Goal: Task Accomplishment & Management: Use online tool/utility

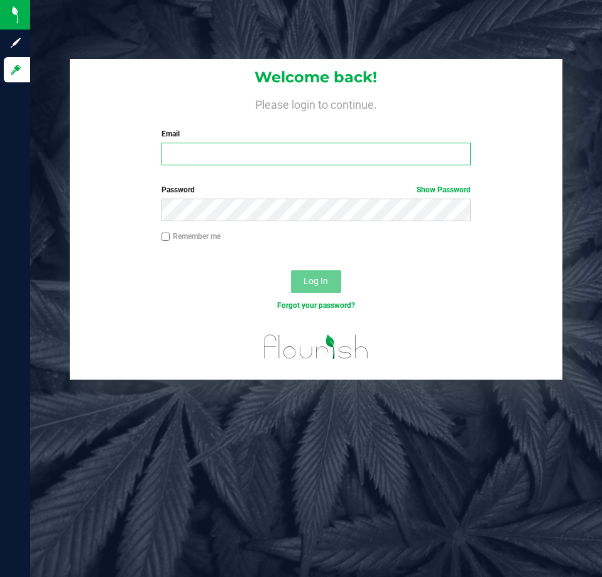
click at [228, 149] on input "Email" at bounding box center [316, 154] width 309 height 23
type input "[EMAIL_ADDRESS][DOMAIN_NAME]"
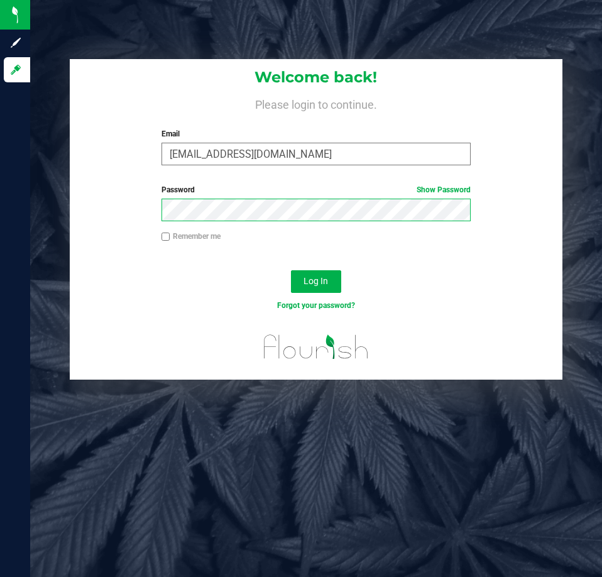
click at [291, 270] on button "Log In" at bounding box center [316, 281] width 50 height 23
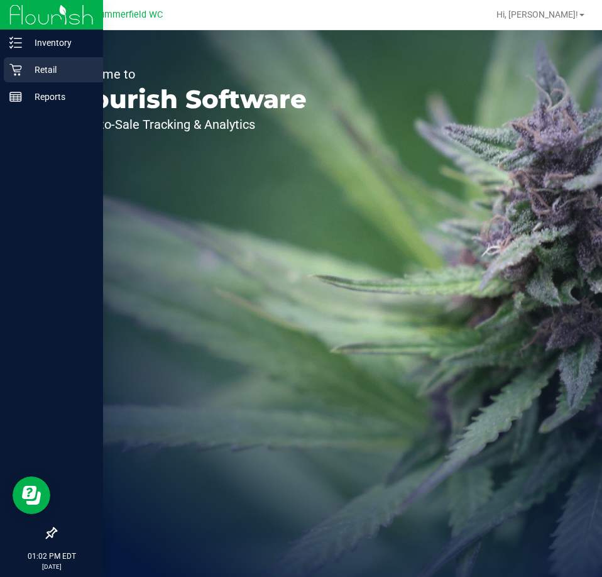
click at [23, 68] on p "Retail" at bounding box center [59, 69] width 75 height 15
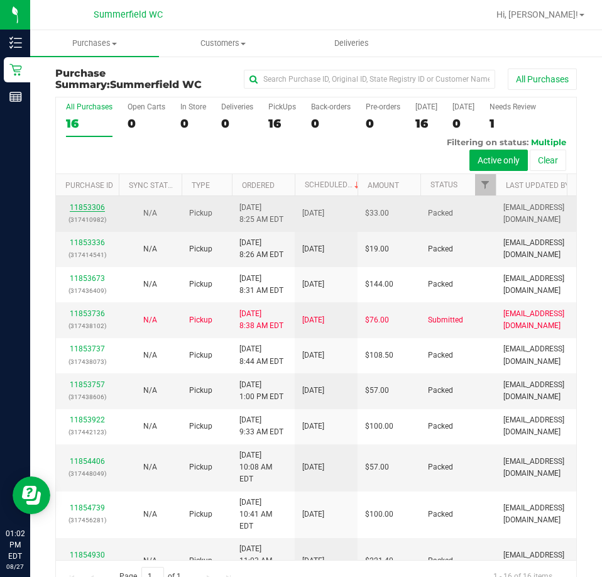
click at [97, 203] on link "11853306" at bounding box center [87, 207] width 35 height 9
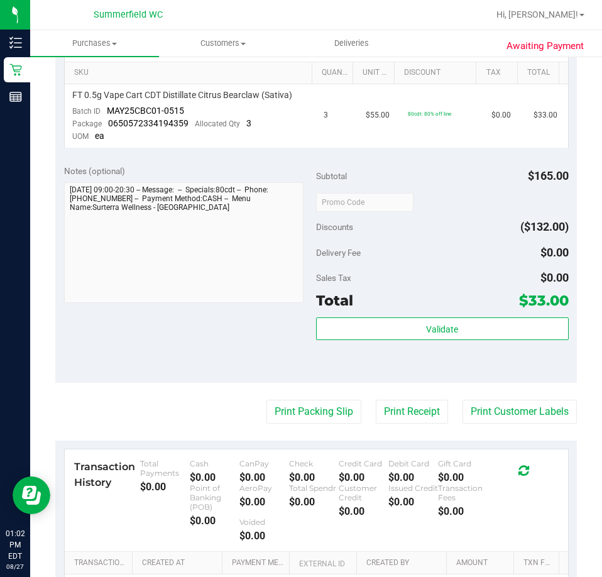
scroll to position [476, 0]
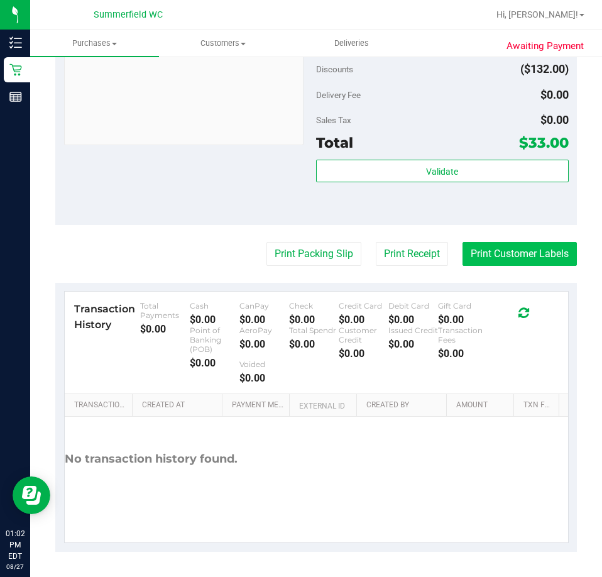
click at [502, 251] on button "Print Customer Labels" at bounding box center [520, 254] width 114 height 24
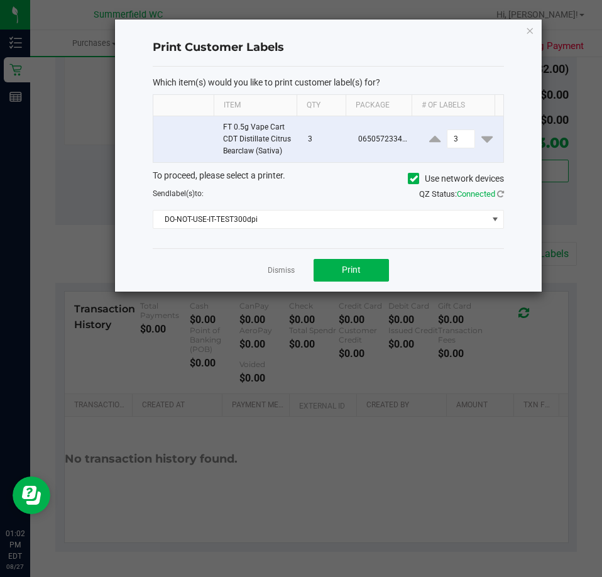
click at [268, 243] on div "Which item(s) would you like to print customer label(s) for? Item Qty Package #…" at bounding box center [328, 158] width 351 height 182
click at [244, 224] on span "DO-NOT-USE-IT-TEST300dpi" at bounding box center [320, 220] width 334 height 18
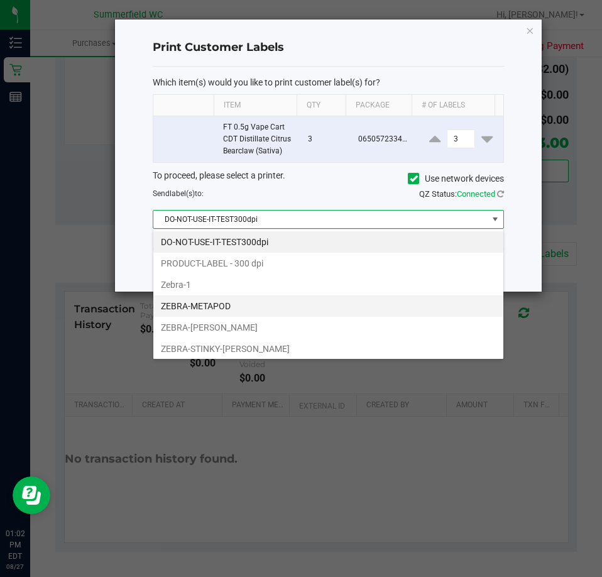
scroll to position [19, 351]
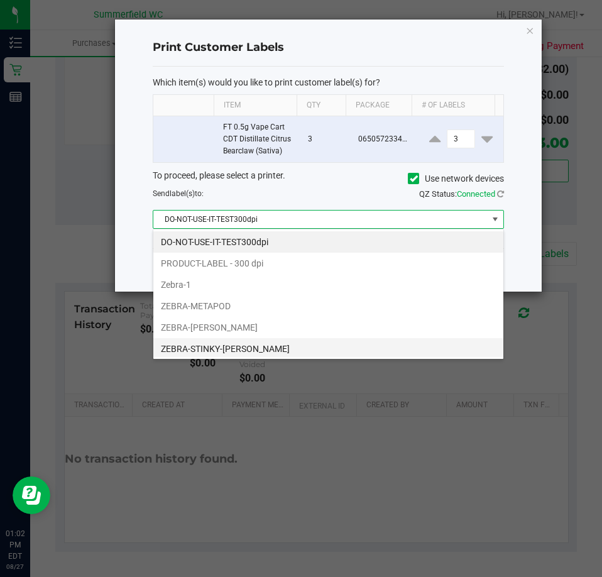
click at [209, 346] on li "ZEBRA-STINKY-[PERSON_NAME]" at bounding box center [328, 348] width 350 height 21
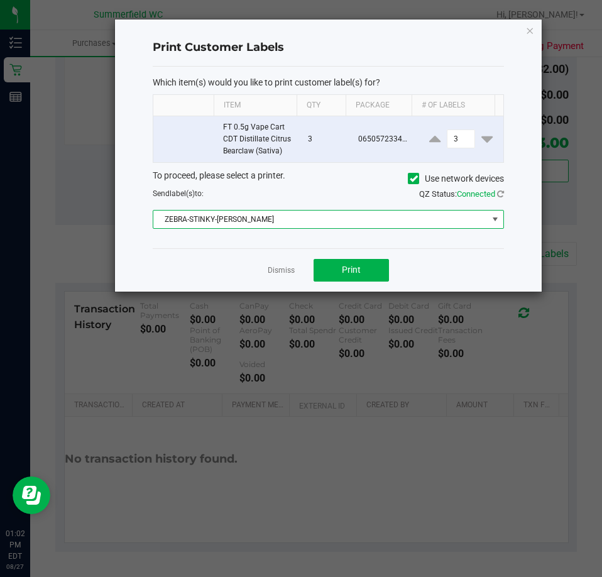
click at [282, 277] on app-cancel-button "Dismiss" at bounding box center [281, 269] width 27 height 13
click at [288, 270] on link "Dismiss" at bounding box center [281, 270] width 27 height 11
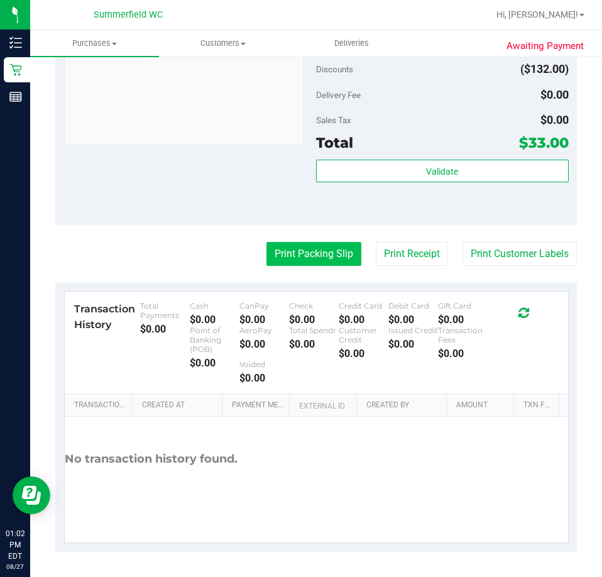
click at [298, 251] on button "Print Packing Slip" at bounding box center [313, 254] width 95 height 24
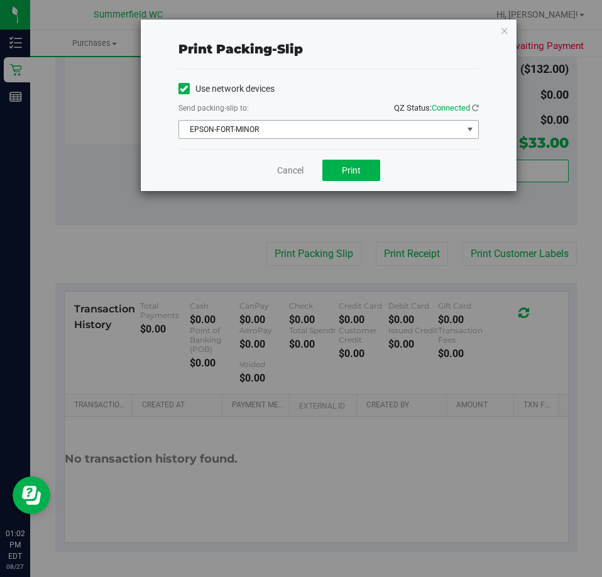
click at [248, 123] on span "EPSON-FORT-MINOR" at bounding box center [320, 130] width 283 height 18
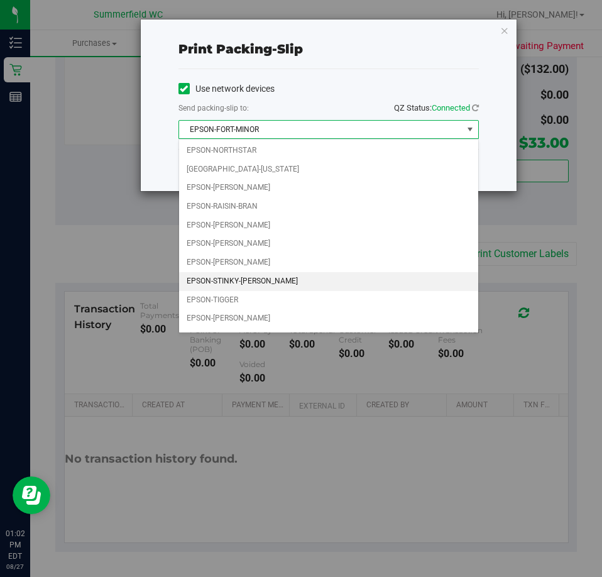
scroll to position [54, 0]
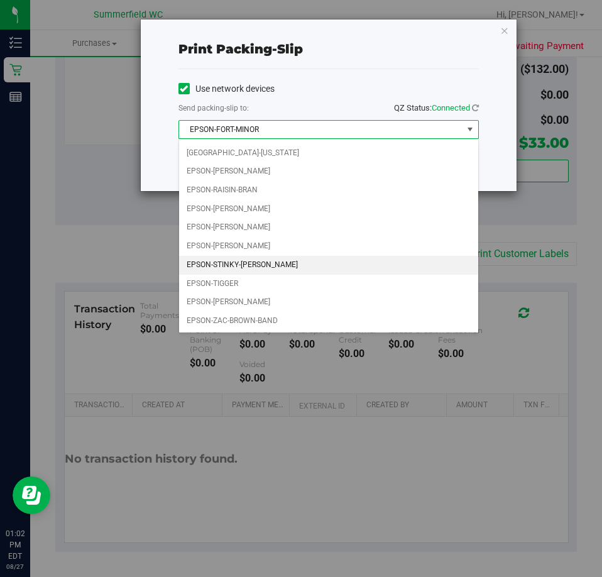
click at [256, 258] on li "EPSON-STINKY-[PERSON_NAME]" at bounding box center [328, 265] width 299 height 19
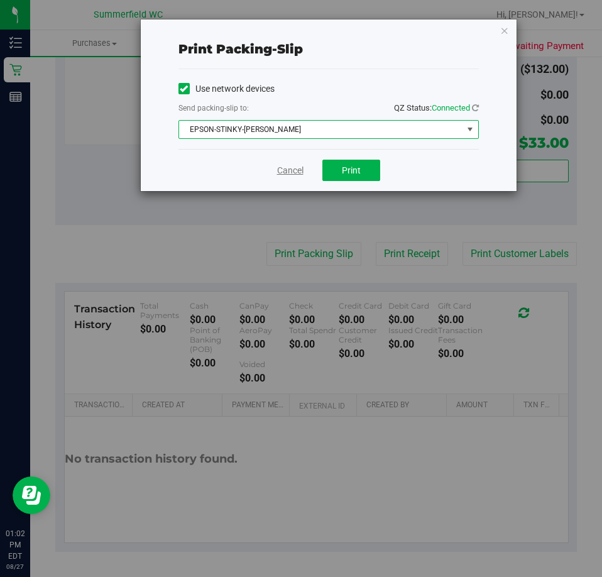
click at [300, 164] on link "Cancel" at bounding box center [290, 170] width 26 height 13
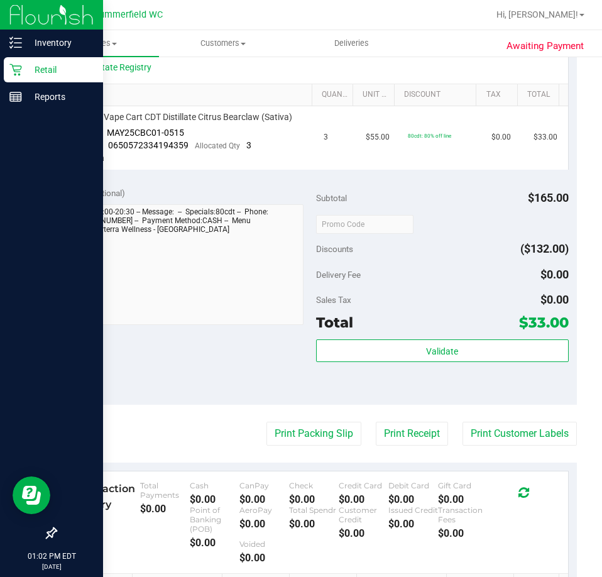
scroll to position [36, 0]
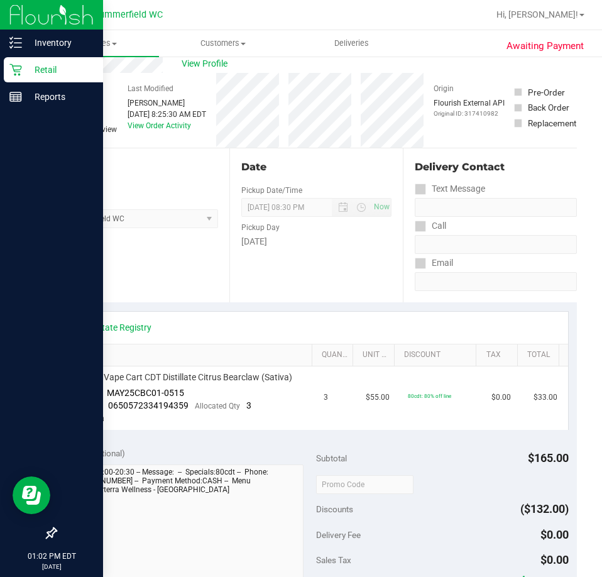
click at [19, 73] on icon at bounding box center [15, 69] width 13 height 13
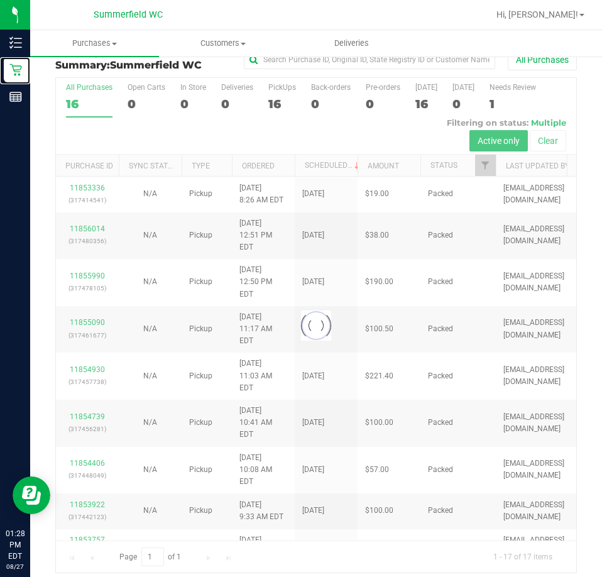
scroll to position [28, 0]
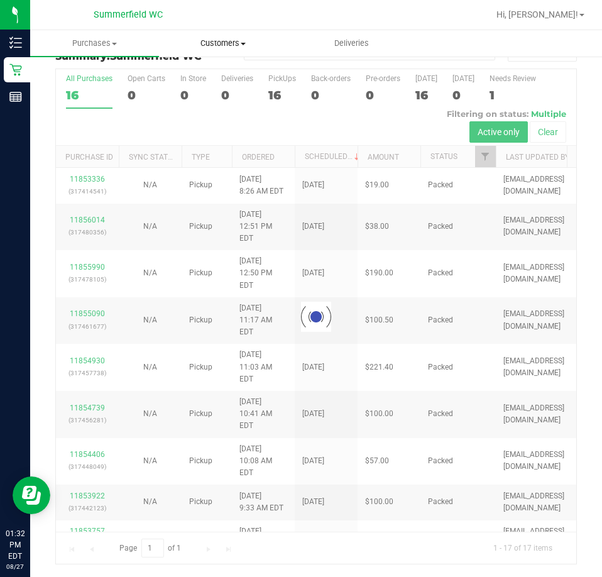
click at [234, 40] on span "Customers" at bounding box center [224, 43] width 128 height 11
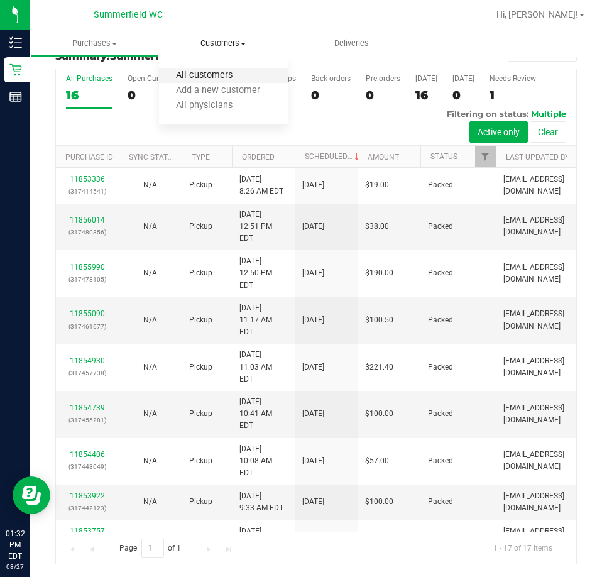
click at [234, 75] on span "All customers" at bounding box center [204, 75] width 91 height 11
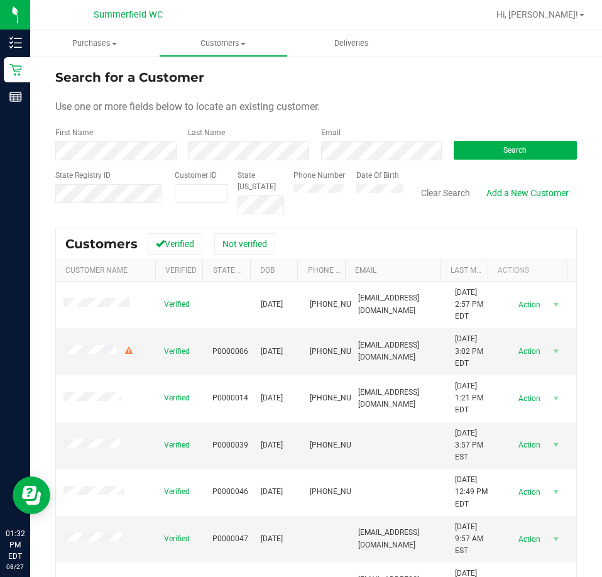
click at [138, 204] on div "State Registry ID" at bounding box center [110, 192] width 110 height 45
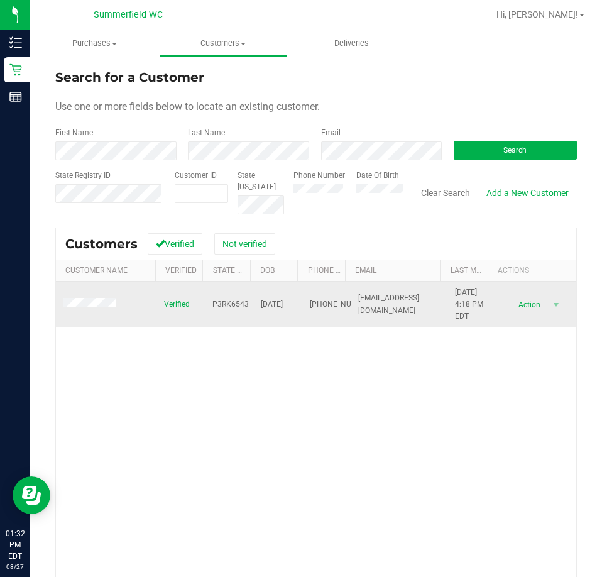
click at [111, 296] on td at bounding box center [106, 305] width 101 height 47
click at [106, 314] on td at bounding box center [106, 305] width 101 height 47
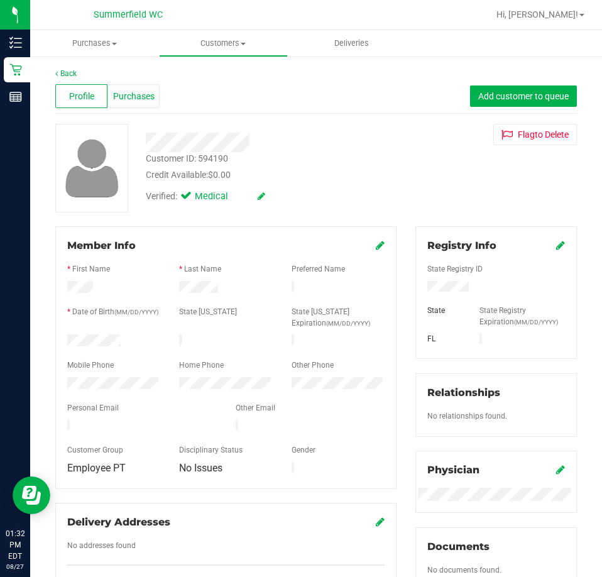
click at [118, 100] on span "Purchases" at bounding box center [133, 96] width 41 height 13
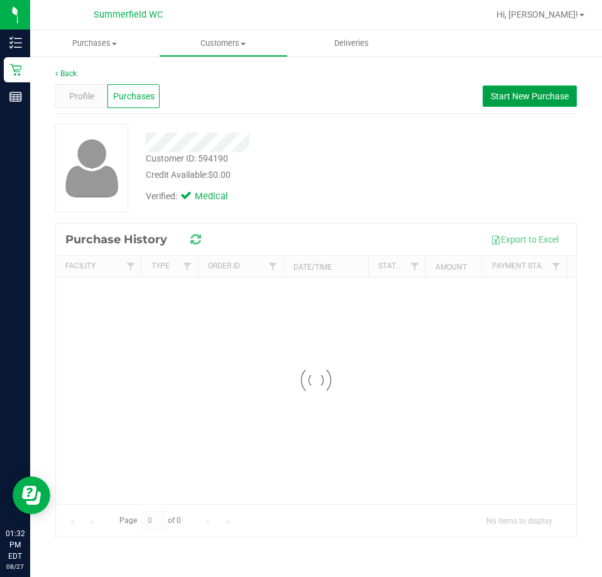
drag, startPoint x: 483, startPoint y: 89, endPoint x: 513, endPoint y: 97, distance: 30.7
click at [485, 91] on button "Start New Purchase" at bounding box center [530, 95] width 94 height 21
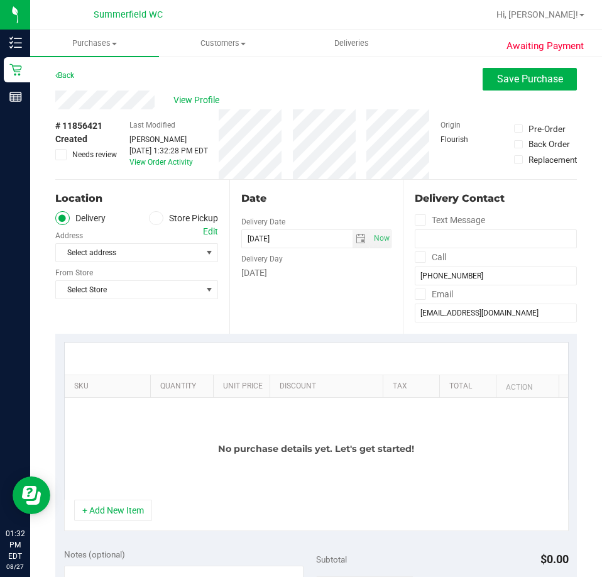
click at [183, 211] on label "Store Pickup" at bounding box center [183, 218] width 69 height 14
click at [0, 0] on input "Store Pickup" at bounding box center [0, 0] width 0 height 0
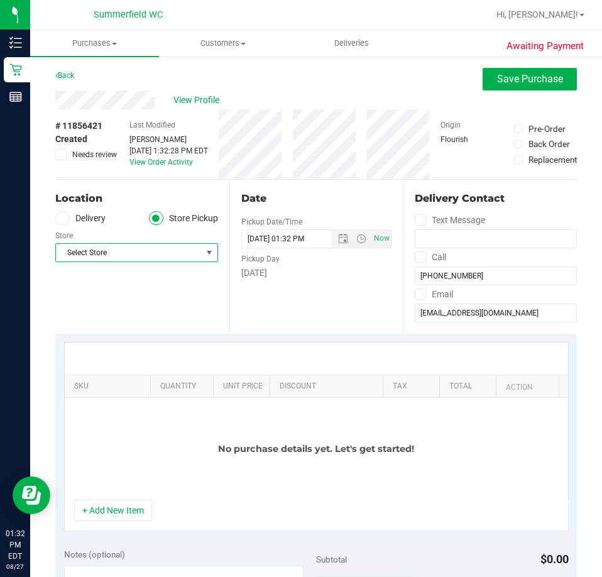
click at [155, 255] on span "Select Store" at bounding box center [129, 253] width 146 height 18
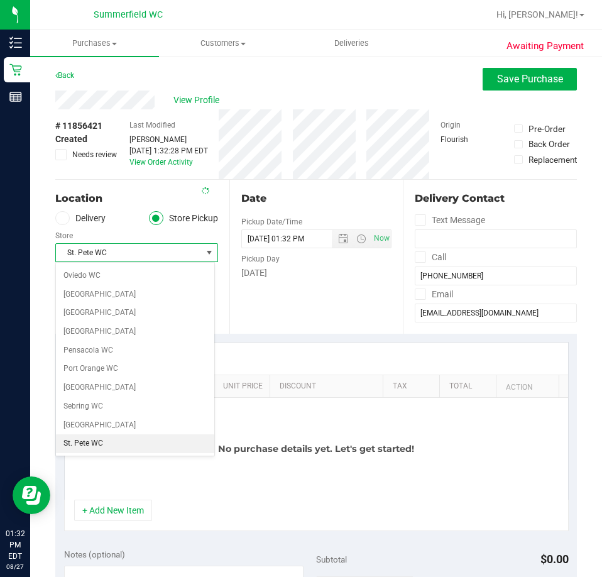
scroll to position [671, 0]
click at [292, 348] on div at bounding box center [316, 359] width 503 height 32
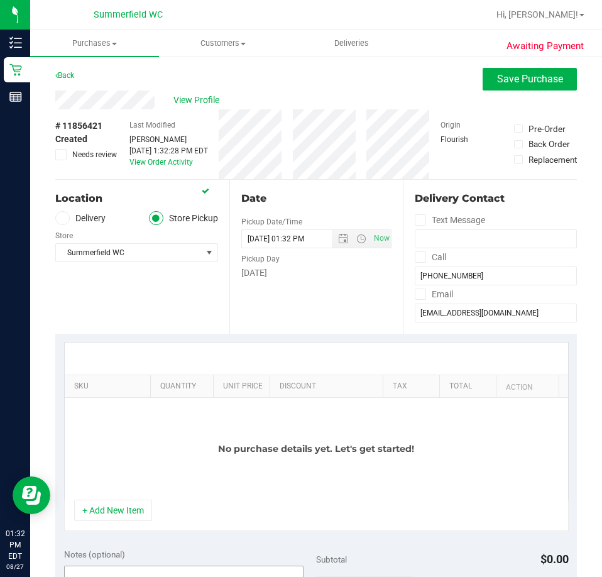
scroll to position [251, 0]
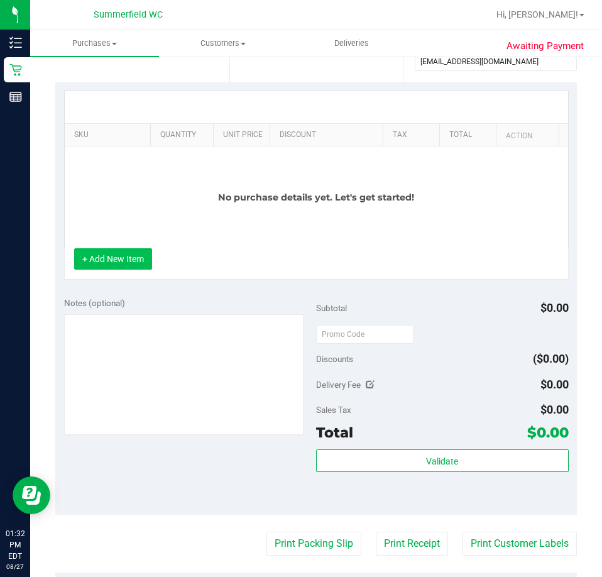
click at [140, 256] on button "+ Add New Item" at bounding box center [113, 258] width 78 height 21
click at [124, 256] on button "+ Add New Item" at bounding box center [113, 258] width 78 height 21
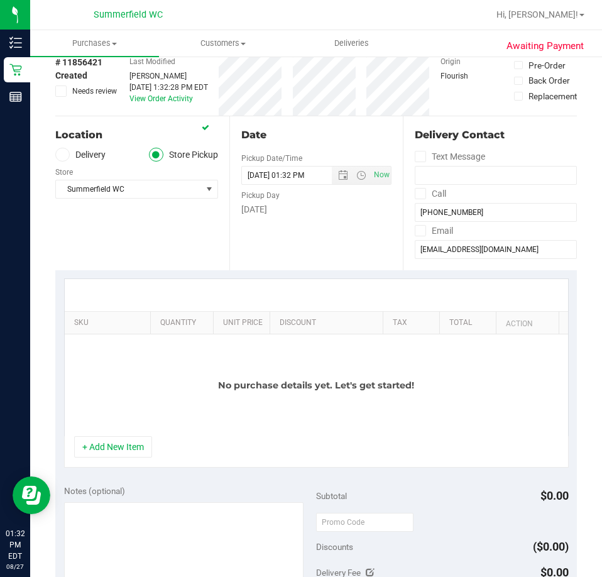
scroll to position [63, 0]
click at [131, 454] on button "+ Add New Item" at bounding box center [113, 447] width 78 height 21
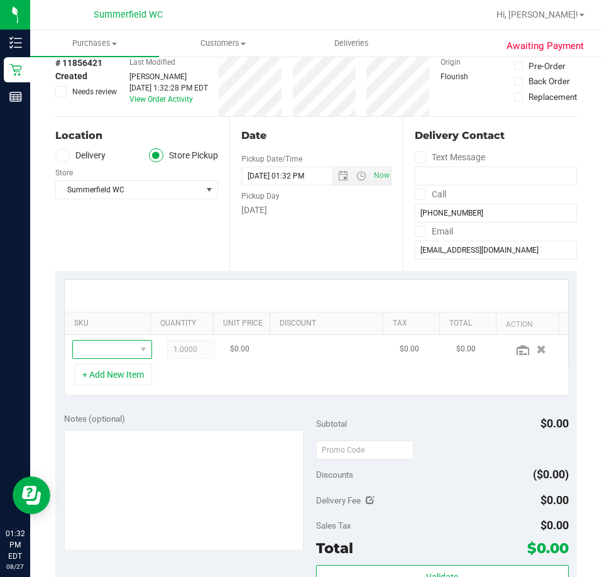
click at [135, 348] on span "NO DATA FOUND" at bounding box center [143, 350] width 16 height 18
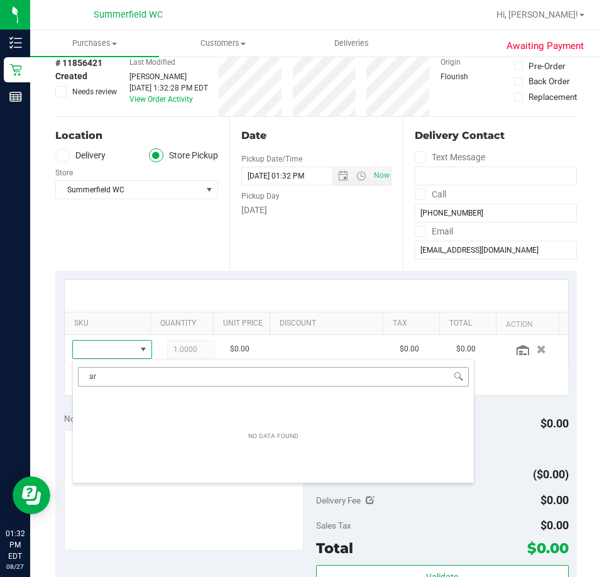
scroll to position [19, 52]
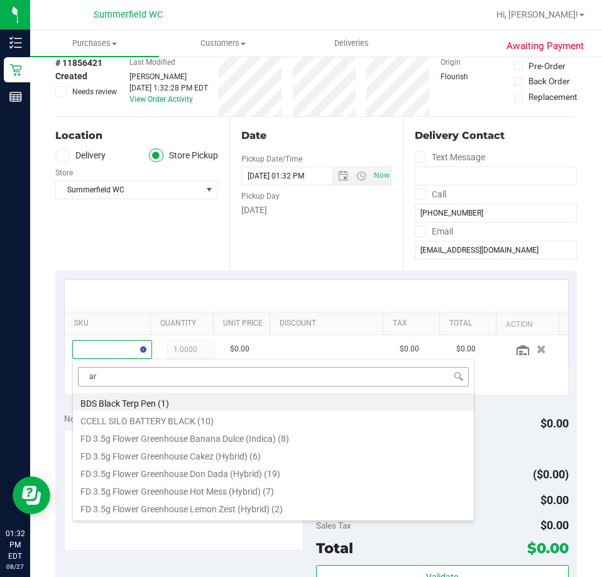
type input "arz"
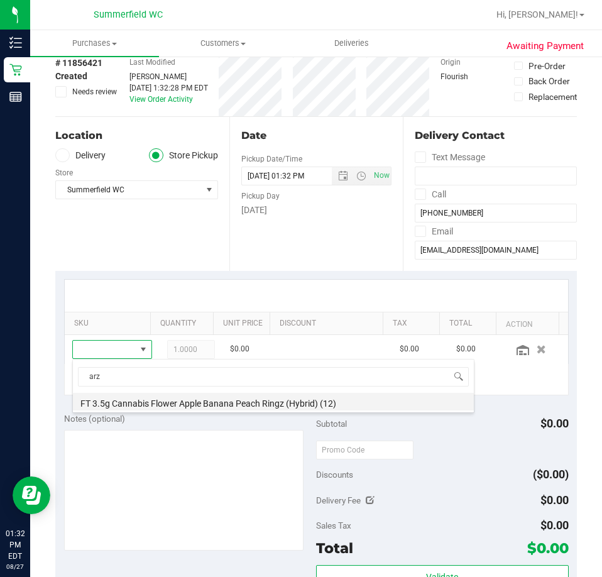
click at [192, 400] on li "FT 3.5g Cannabis Flower Apple Banana Peach Ringz (Hybrid) (12)" at bounding box center [273, 402] width 401 height 18
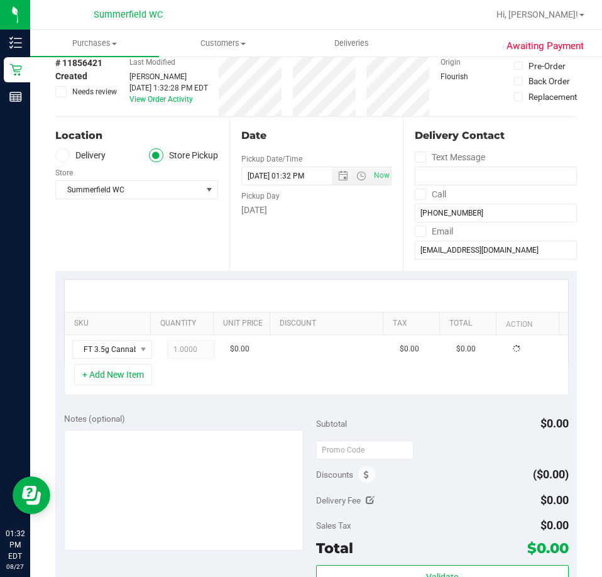
click at [268, 370] on div "+ Add New Item" at bounding box center [316, 379] width 505 height 31
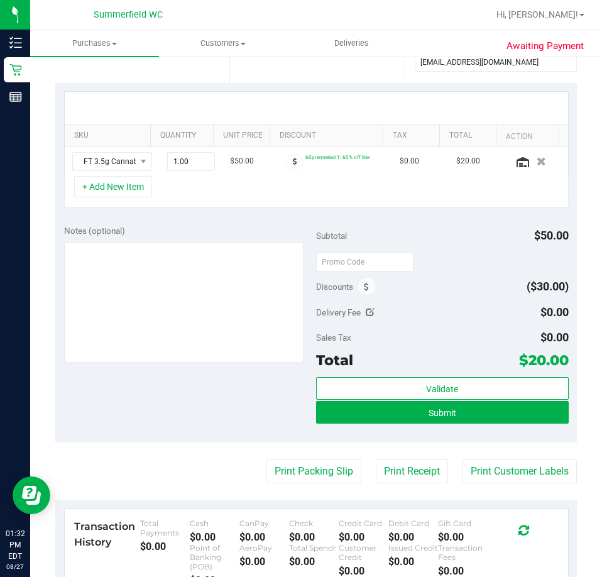
scroll to position [251, 0]
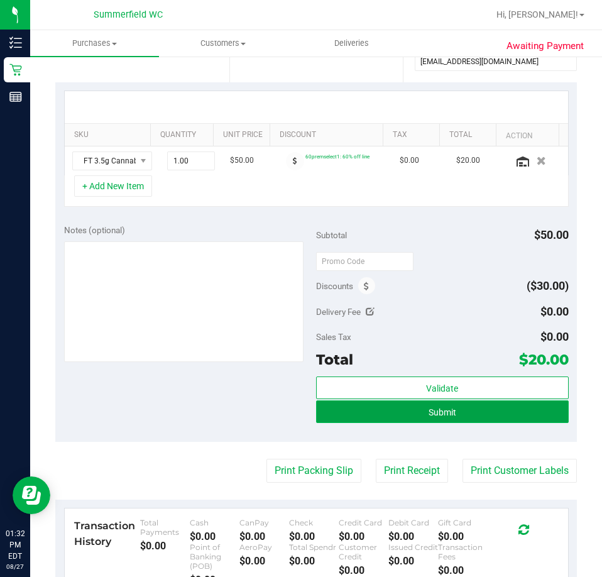
click at [481, 417] on button "Submit" at bounding box center [442, 411] width 253 height 23
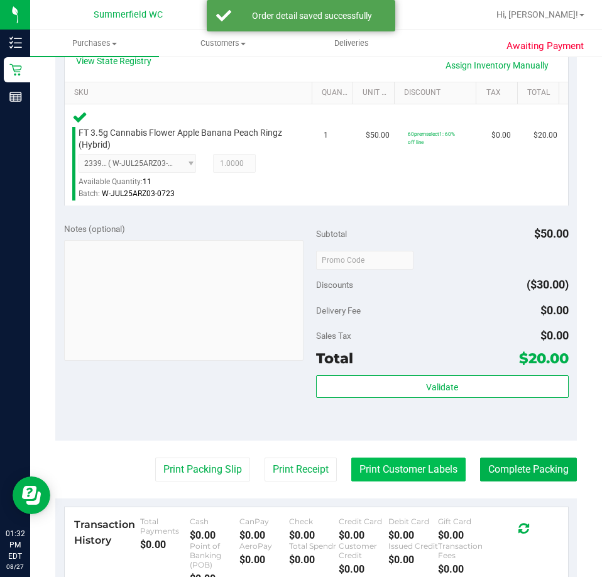
scroll to position [377, 0]
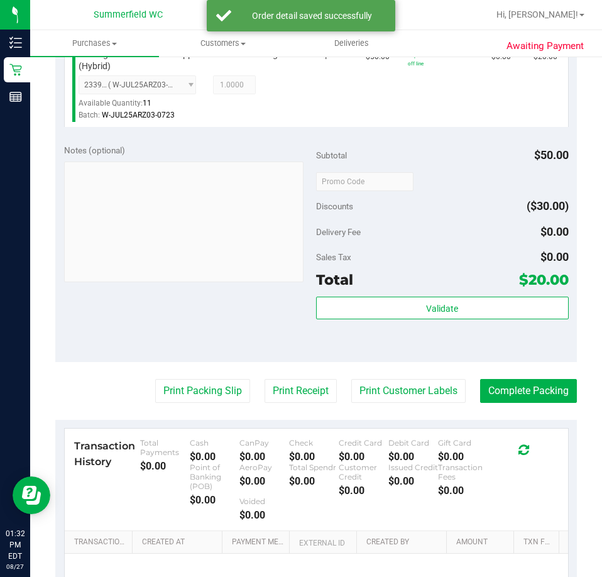
click at [412, 403] on purchase-details "Back Edit Purchase Cancel Purchase View Profile # 11856421 BioTrack ID: - Submi…" at bounding box center [316, 190] width 522 height 998
click at [405, 395] on button "Print Customer Labels" at bounding box center [408, 391] width 114 height 24
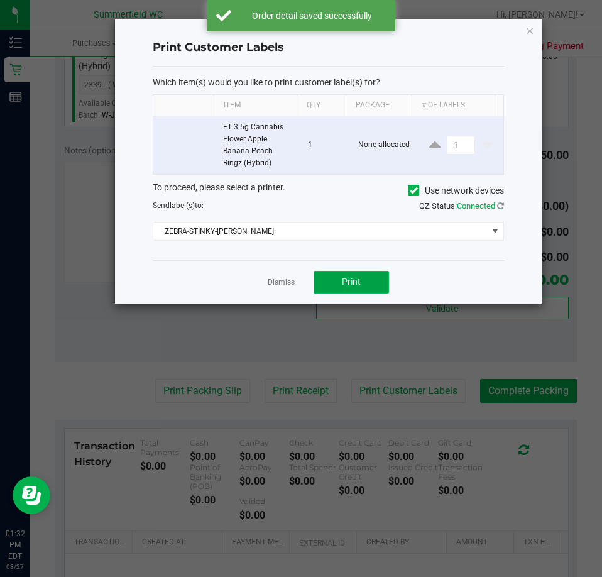
click at [356, 287] on span "Print" at bounding box center [351, 282] width 19 height 10
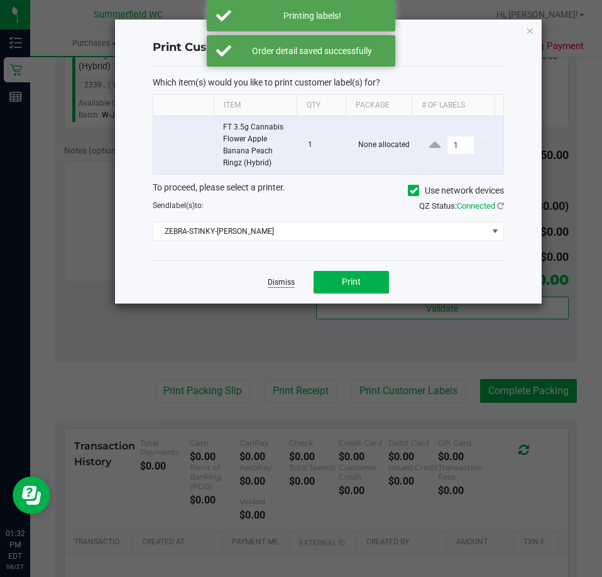
click at [276, 282] on link "Dismiss" at bounding box center [281, 282] width 27 height 11
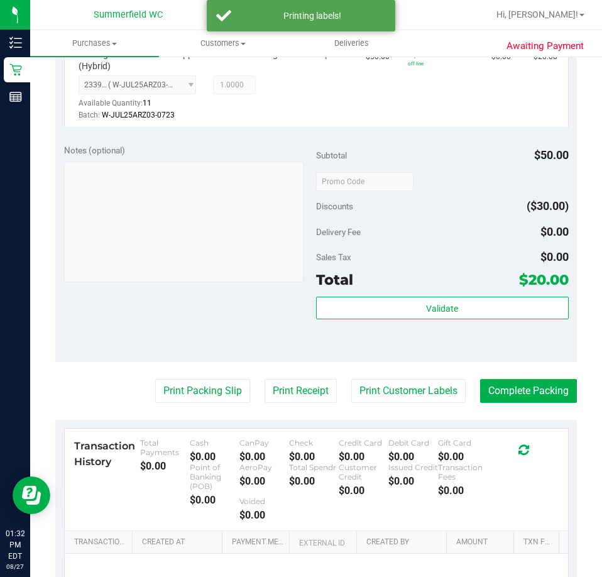
click at [190, 375] on purchase-details "Back Edit Purchase Cancel Purchase View Profile # 11856421 BioTrack ID: - Submi…" at bounding box center [316, 190] width 522 height 998
click at [193, 388] on button "Print Packing Slip" at bounding box center [202, 391] width 95 height 24
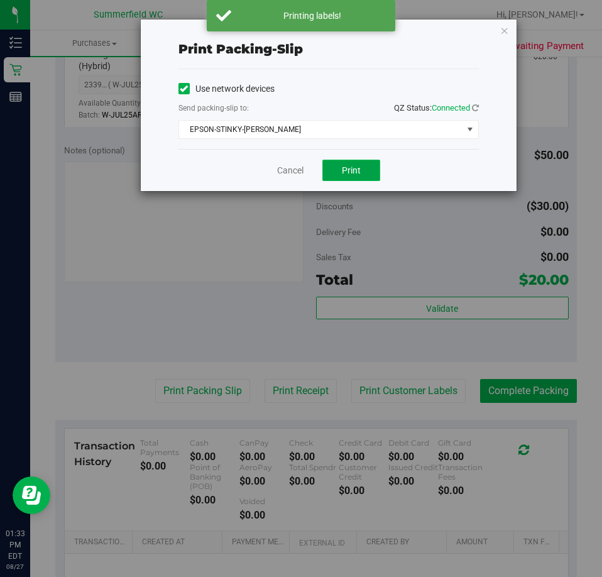
click at [353, 171] on span "Print" at bounding box center [351, 170] width 19 height 10
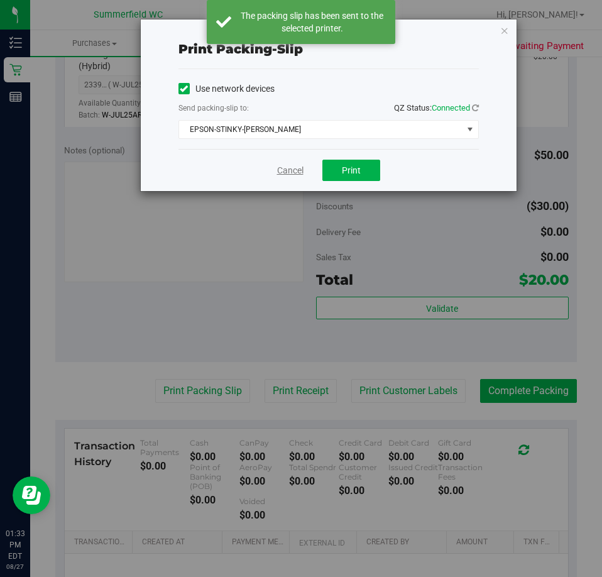
click at [288, 177] on link "Cancel" at bounding box center [290, 170] width 26 height 13
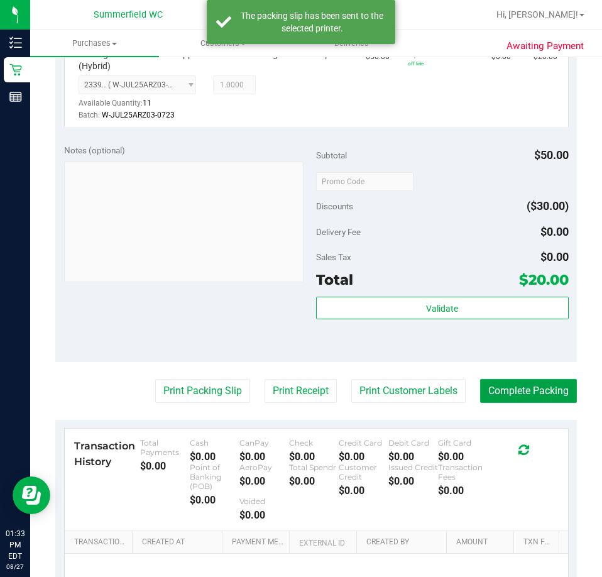
click at [498, 402] on button "Complete Packing" at bounding box center [528, 391] width 97 height 24
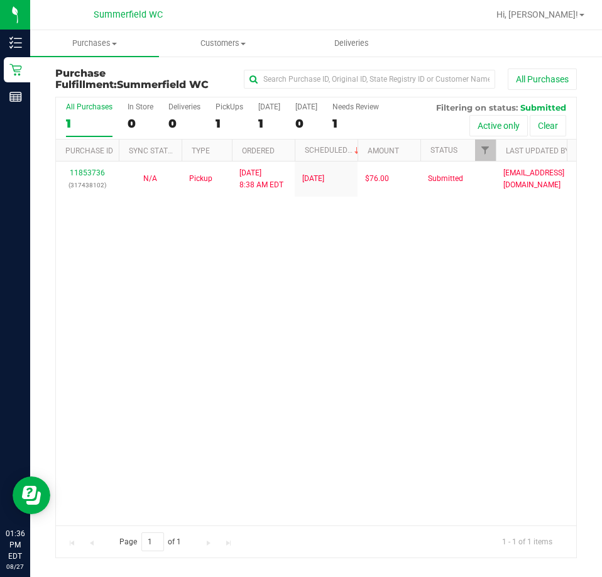
click at [405, 305] on div "11853736 (317438102) N/A Pickup [DATE] 8:38 AM EDT 8/27/2025 $76.00 Submitted […" at bounding box center [316, 343] width 520 height 363
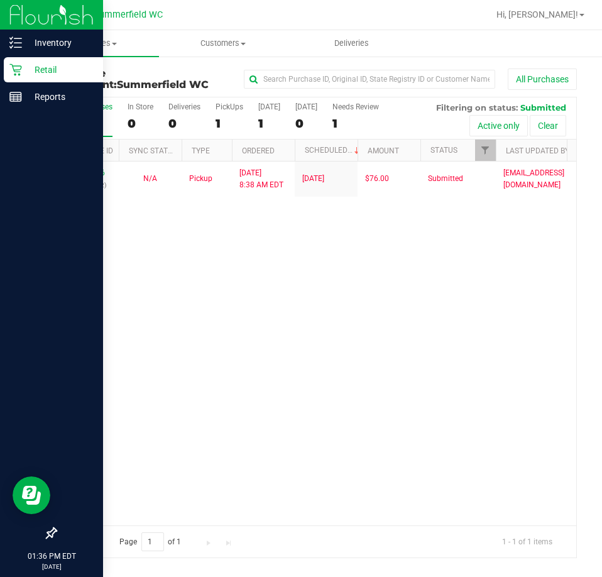
click at [24, 76] on p "Retail" at bounding box center [59, 69] width 75 height 15
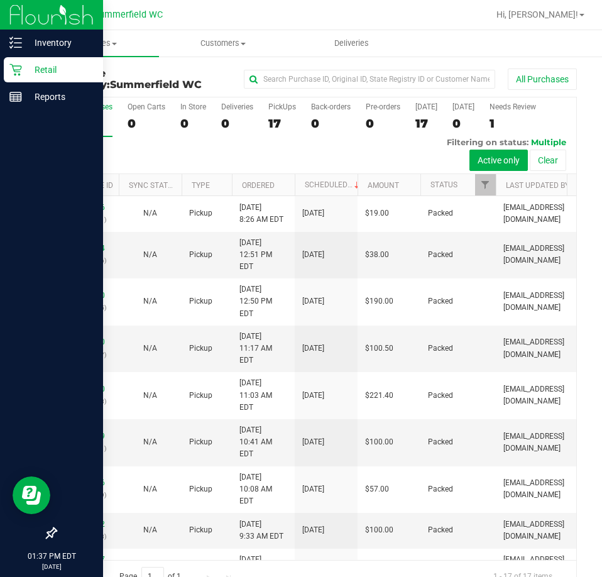
click at [8, 69] on div "Retail" at bounding box center [53, 69] width 99 height 25
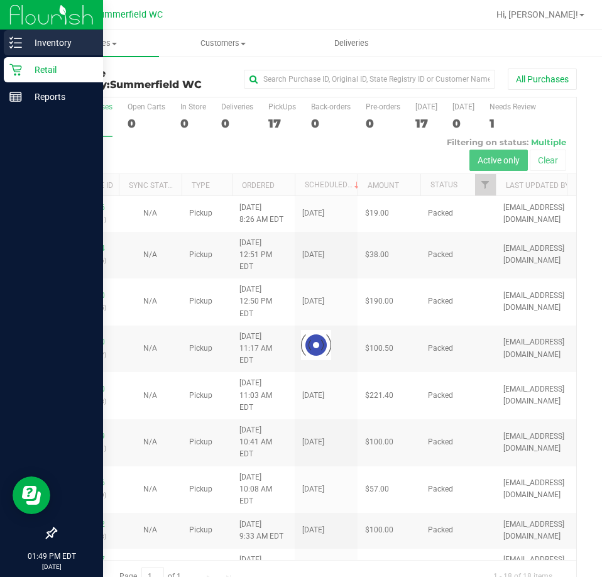
click at [15, 38] on line at bounding box center [17, 38] width 7 height 0
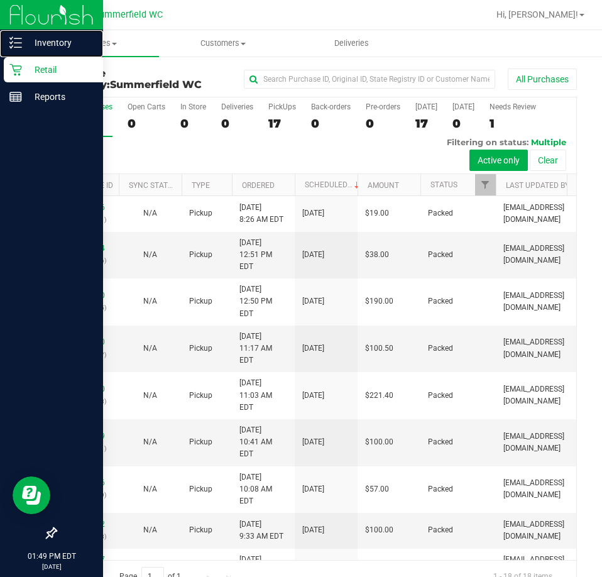
click at [15, 38] on line at bounding box center [17, 38] width 7 height 0
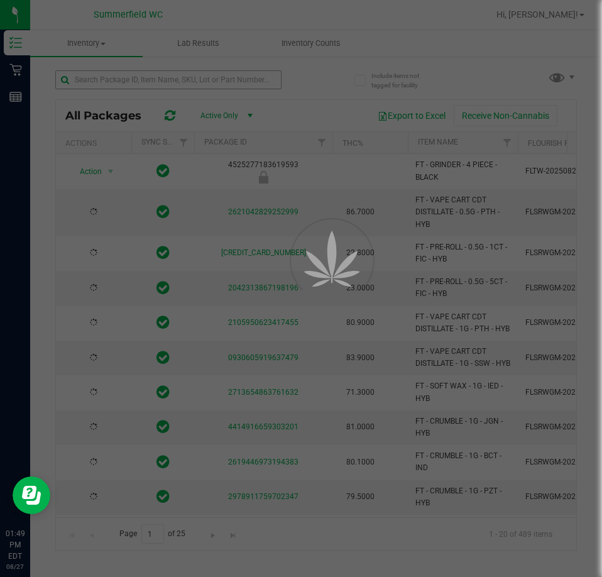
type input "[DATE]"
click at [207, 81] on div at bounding box center [301, 288] width 602 height 577
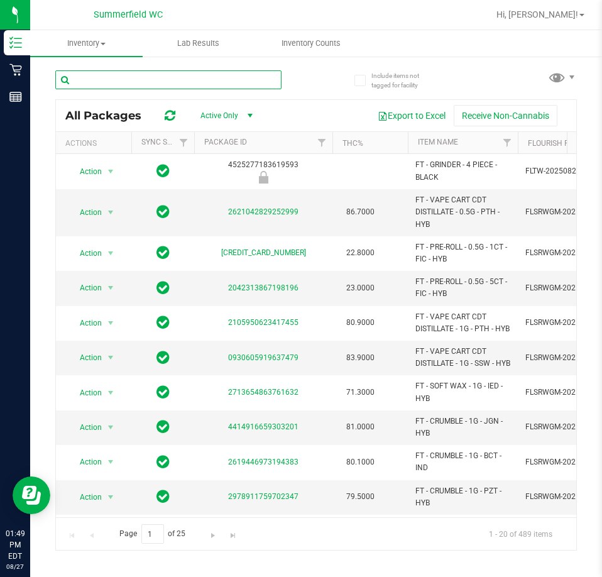
click at [207, 81] on input "text" at bounding box center [168, 79] width 226 height 19
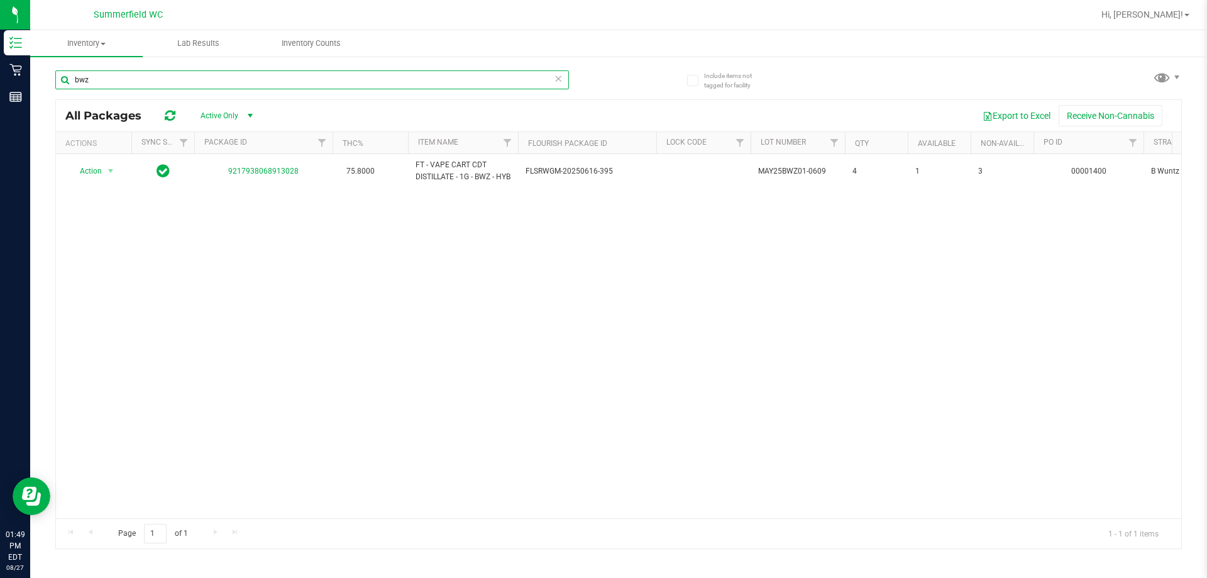
type input "bwz"
click at [602, 363] on div "Action Action Global inventory Package audit log Print package label Print prod…" at bounding box center [618, 336] width 1125 height 364
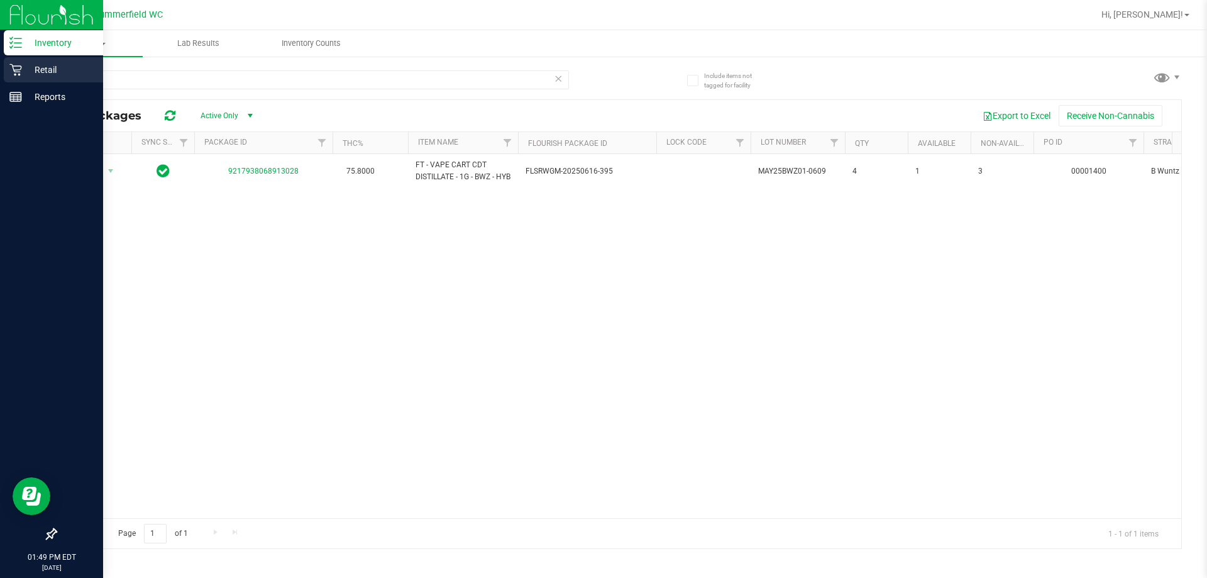
click at [24, 77] on div "Retail" at bounding box center [53, 69] width 99 height 25
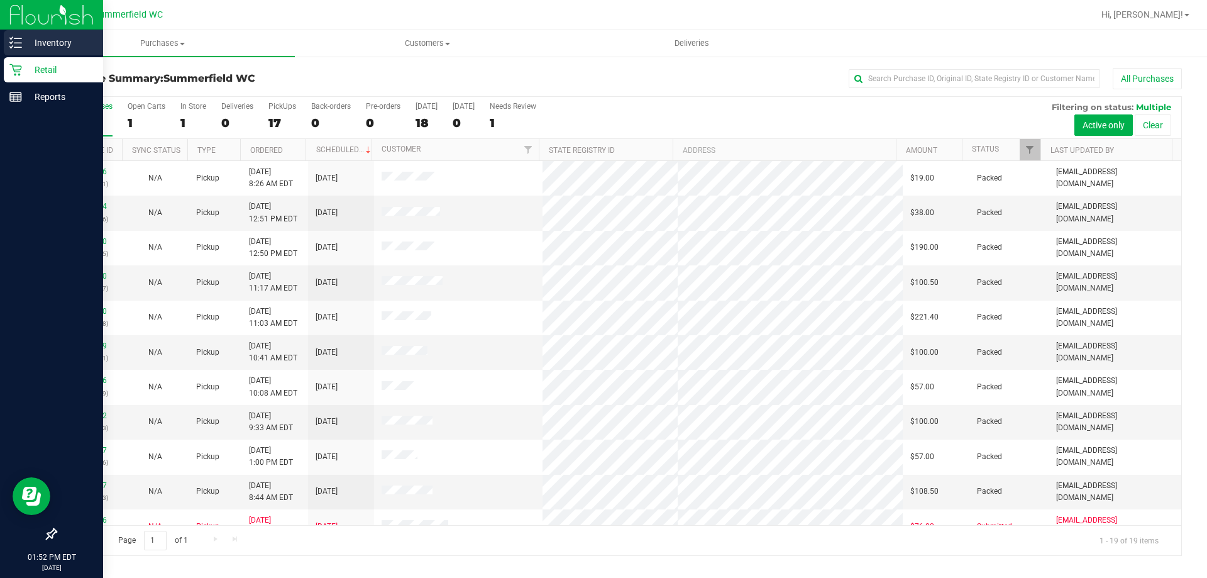
click at [19, 44] on icon at bounding box center [15, 42] width 13 height 13
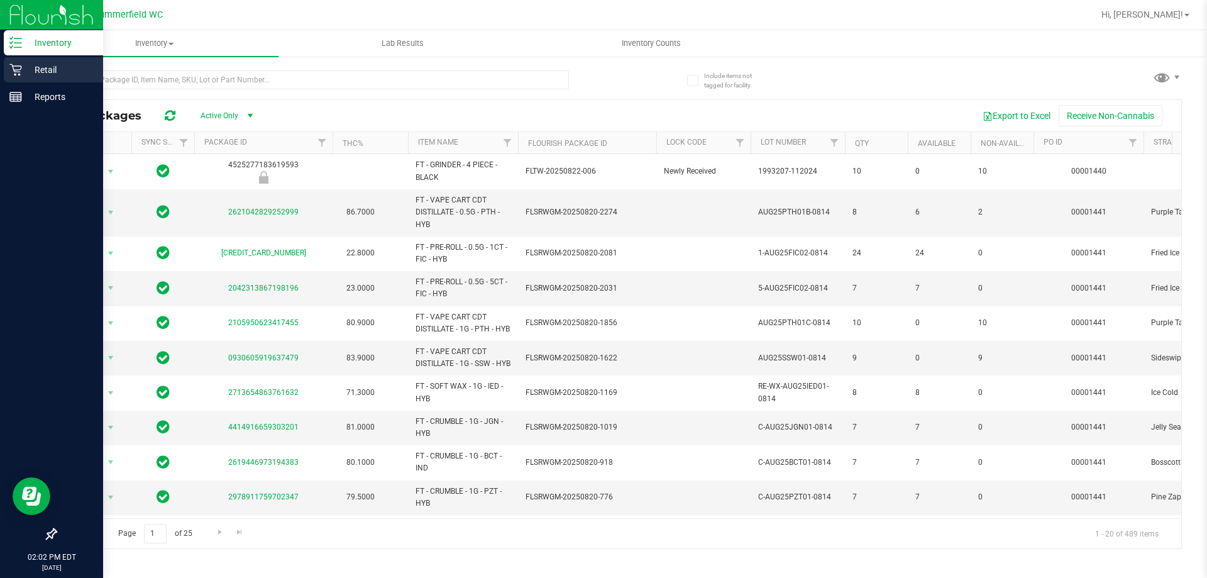
click at [31, 66] on p "Retail" at bounding box center [59, 69] width 75 height 15
